Goal: Navigation & Orientation: Find specific page/section

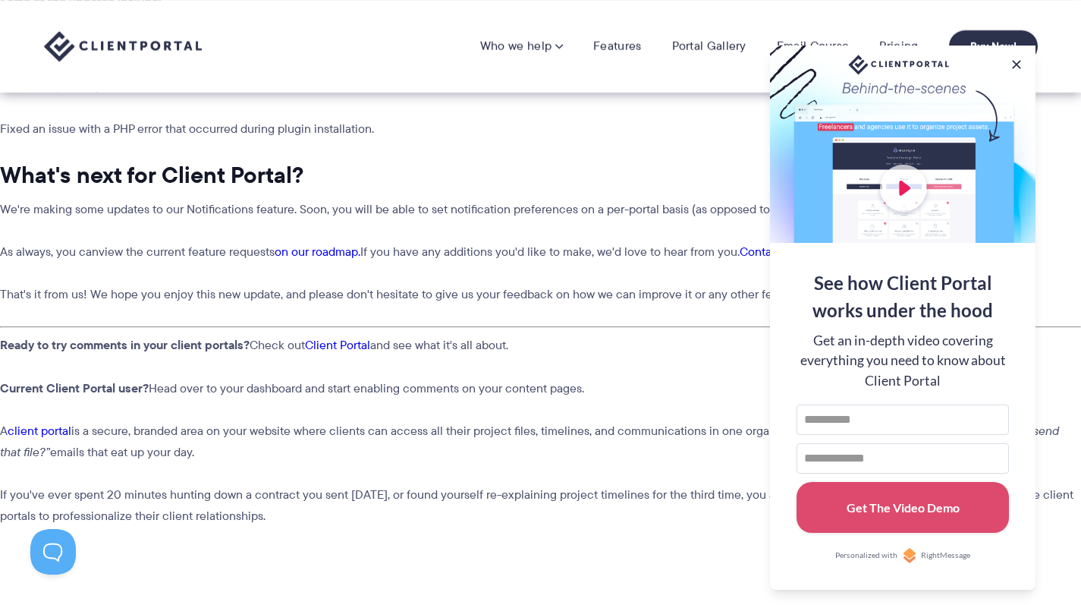
scroll to position [2170, 0]
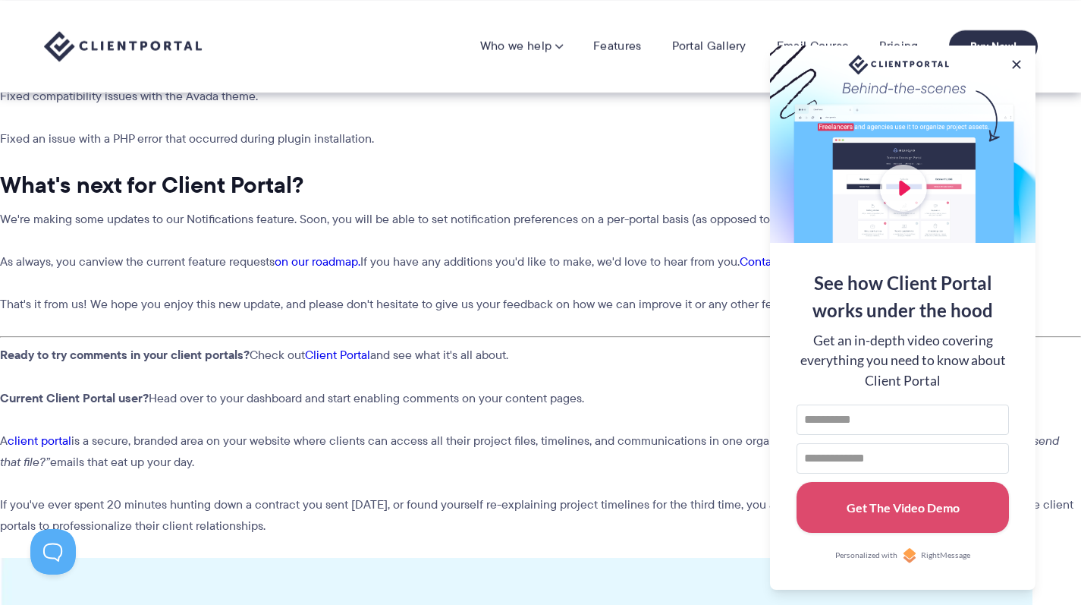
click at [1009, 64] on div at bounding box center [903, 144] width 266 height 197
click at [1015, 64] on button at bounding box center [1017, 64] width 18 height 18
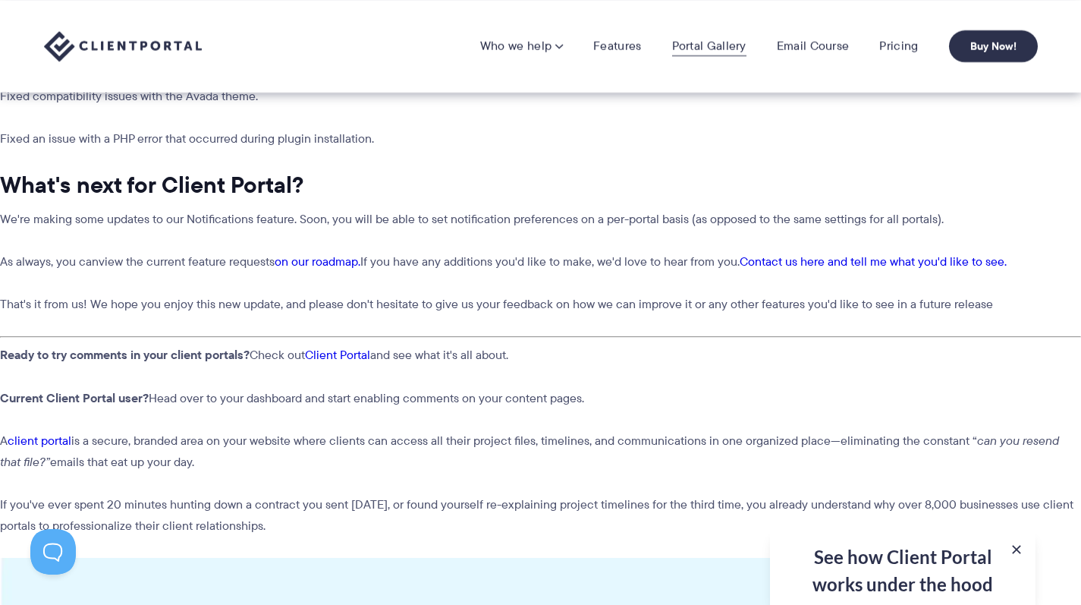
click at [715, 39] on link "Portal Gallery" at bounding box center [709, 46] width 74 height 15
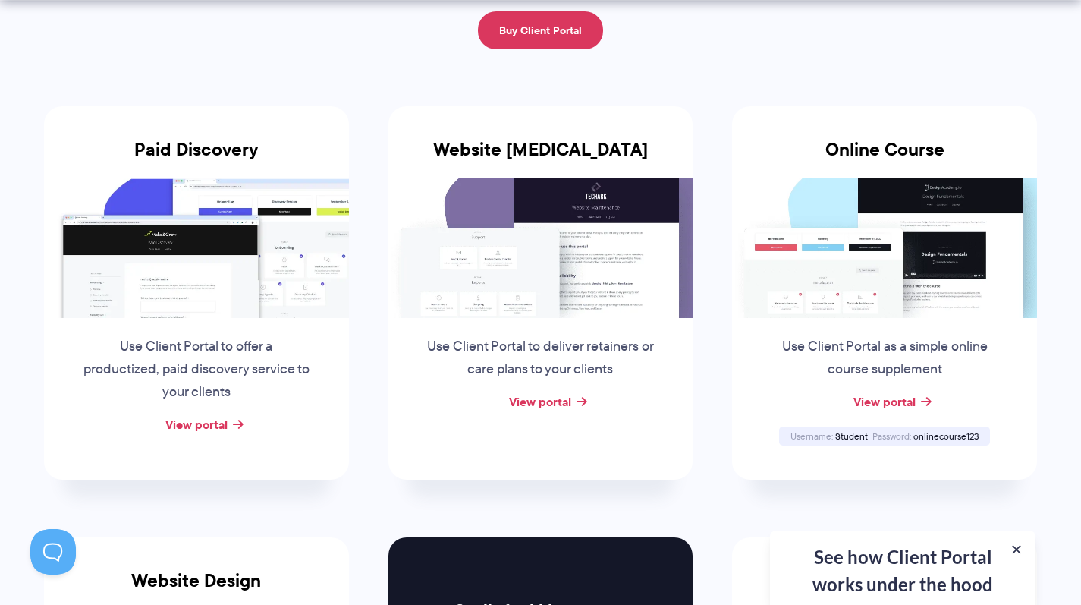
scroll to position [260, 0]
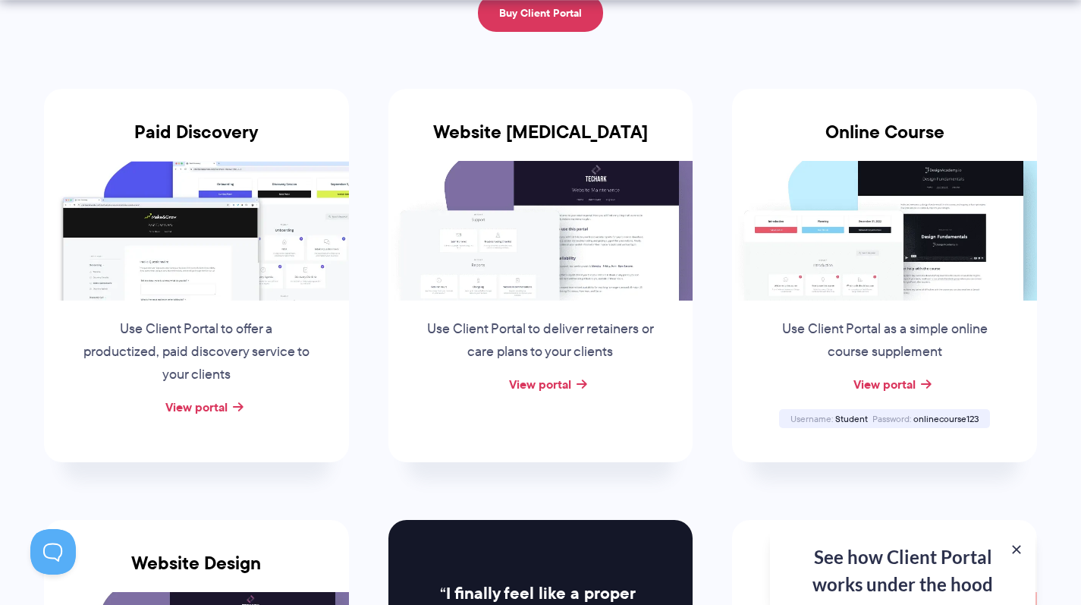
click at [585, 208] on img at bounding box center [541, 231] width 305 height 140
click at [568, 387] on link "View portal" at bounding box center [540, 384] width 62 height 18
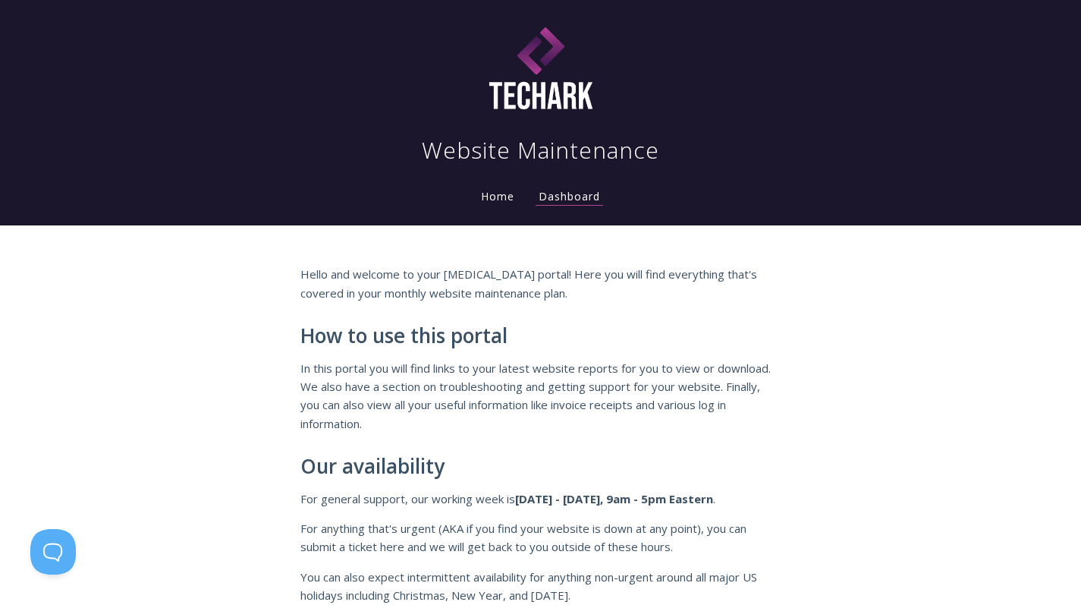
click at [505, 194] on link "Home" at bounding box center [497, 196] width 39 height 14
